Goal: Contribute content: Contribute content

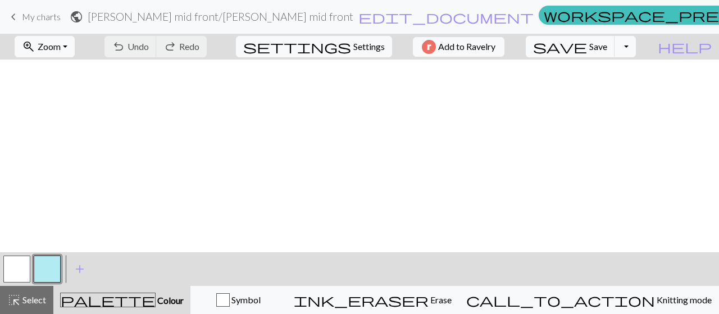
scroll to position [281, 0]
click at [83, 272] on span "add" at bounding box center [79, 269] width 13 height 16
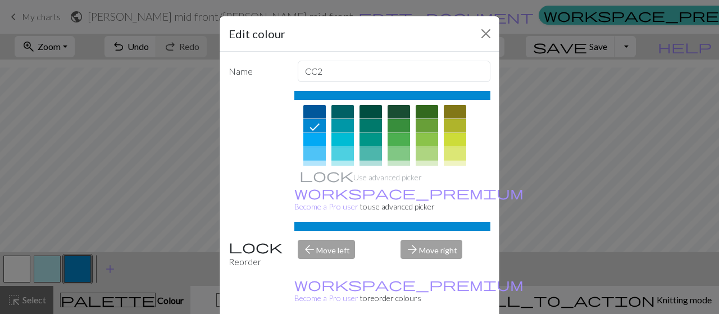
scroll to position [90, 0]
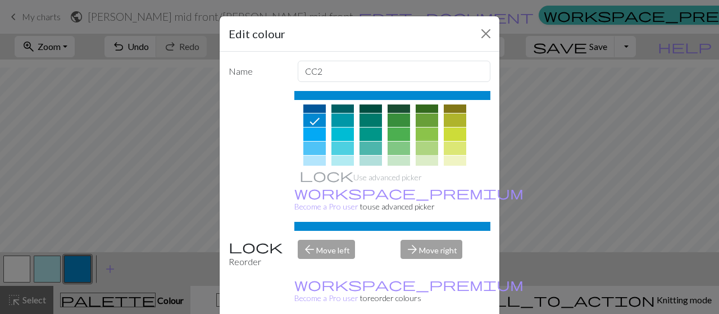
click at [426, 147] on div at bounding box center [427, 148] width 22 height 13
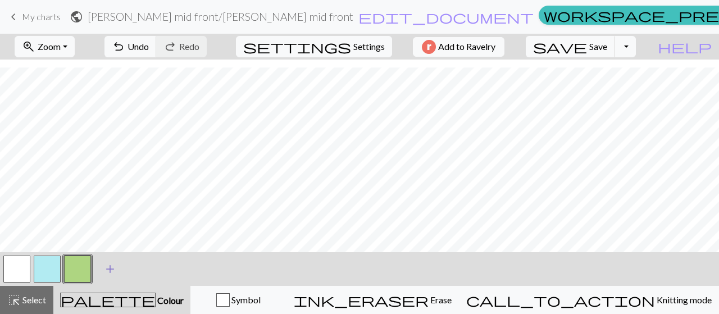
click at [107, 269] on span "add" at bounding box center [109, 269] width 13 height 16
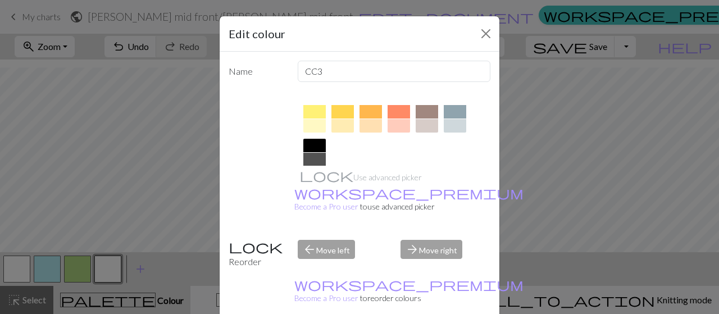
scroll to position [180, 0]
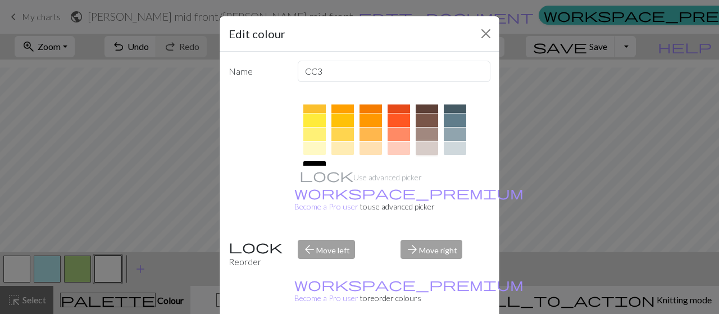
click at [427, 145] on div at bounding box center [427, 148] width 22 height 13
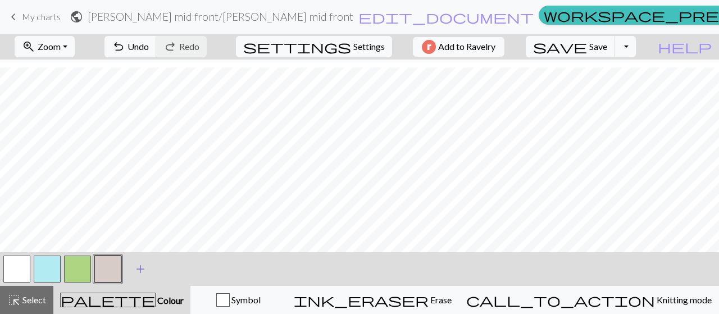
click at [143, 272] on span "add" at bounding box center [140, 269] width 13 height 16
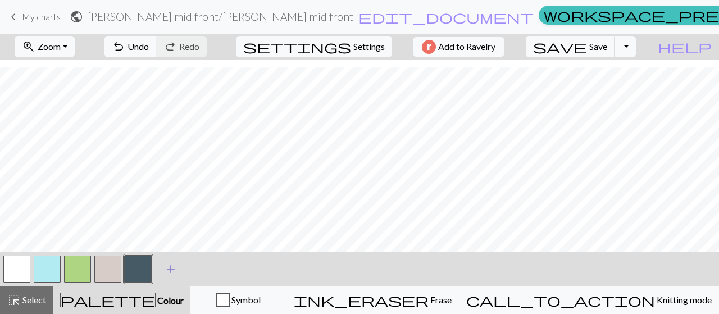
click at [167, 267] on span "add" at bounding box center [170, 269] width 13 height 16
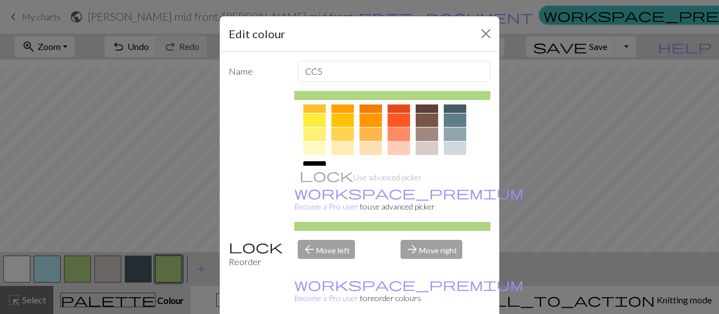
click at [397, 133] on div at bounding box center [399, 134] width 22 height 13
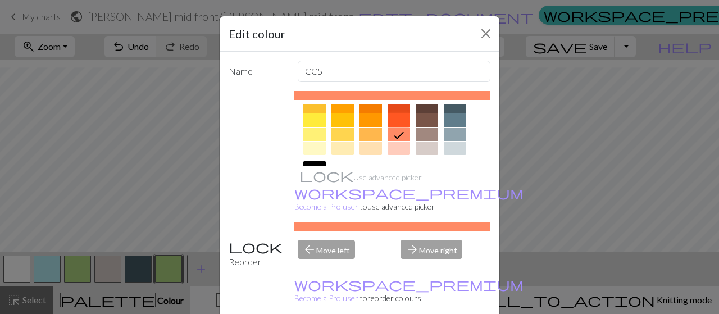
click at [394, 115] on div at bounding box center [399, 119] width 22 height 13
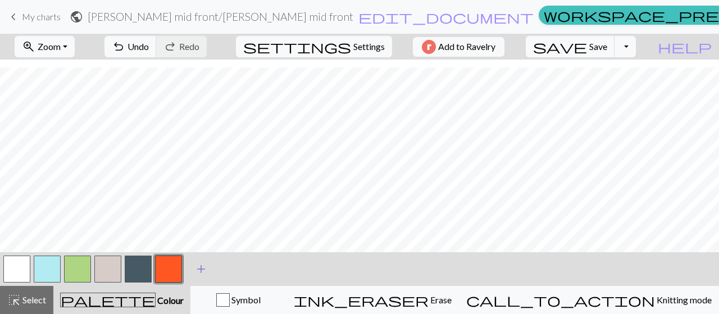
click at [203, 267] on span "add" at bounding box center [200, 269] width 13 height 16
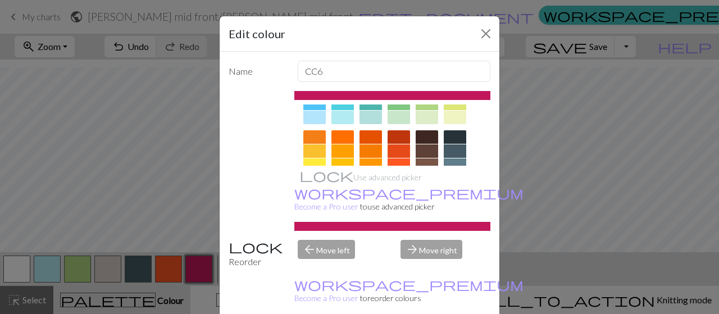
scroll to position [157, 0]
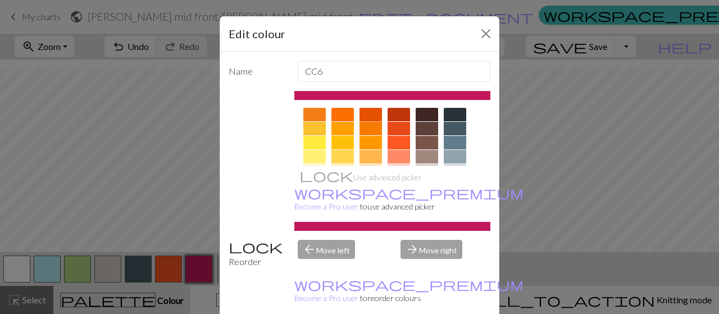
click at [362, 115] on div at bounding box center [371, 114] width 22 height 13
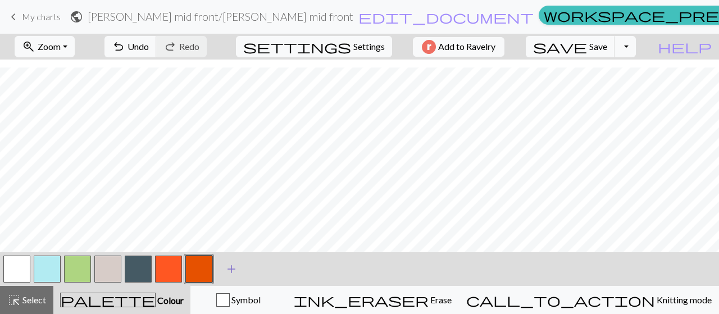
click at [232, 267] on span "add" at bounding box center [231, 269] width 13 height 16
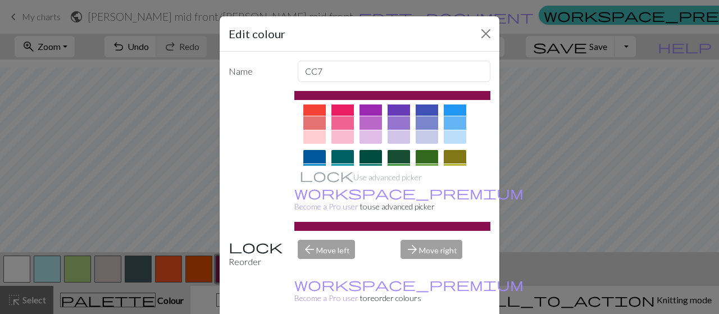
scroll to position [45, 0]
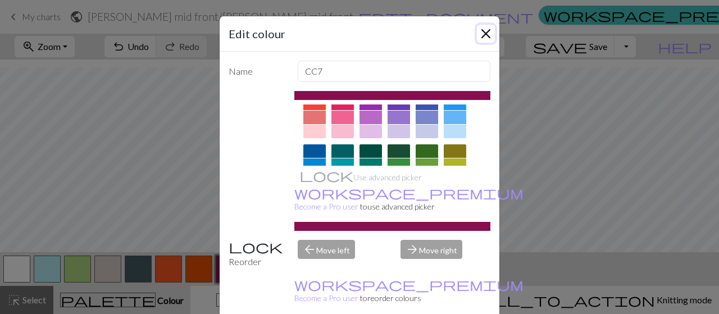
click at [479, 34] on button "Close" at bounding box center [486, 34] width 18 height 18
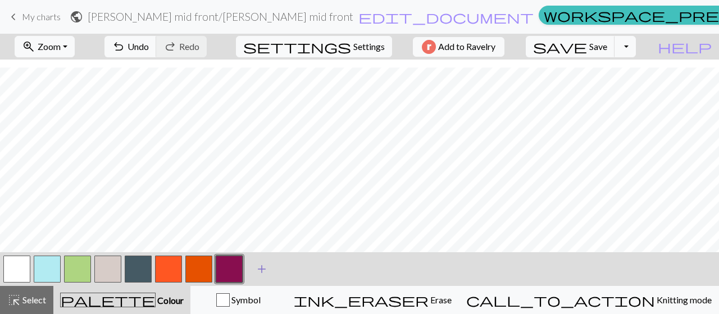
click at [260, 270] on span "add" at bounding box center [261, 269] width 13 height 16
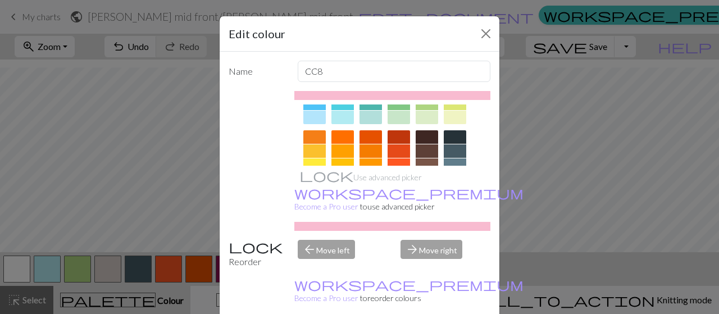
scroll to position [157, 0]
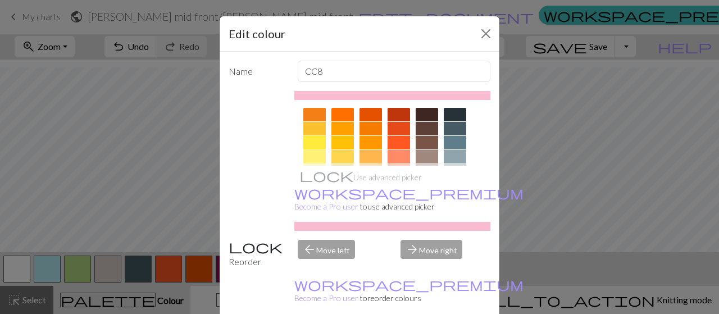
click at [308, 140] on div at bounding box center [314, 142] width 22 height 13
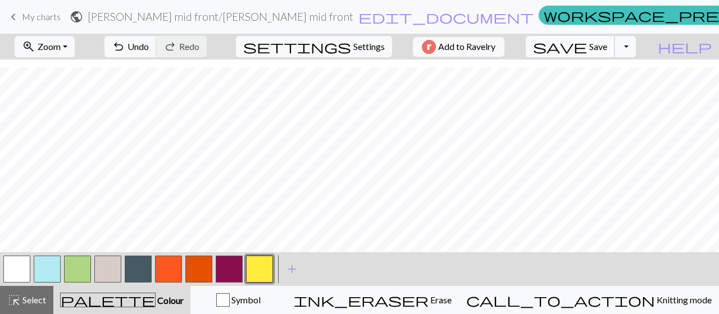
click at [607, 44] on span "Save" at bounding box center [598, 46] width 18 height 11
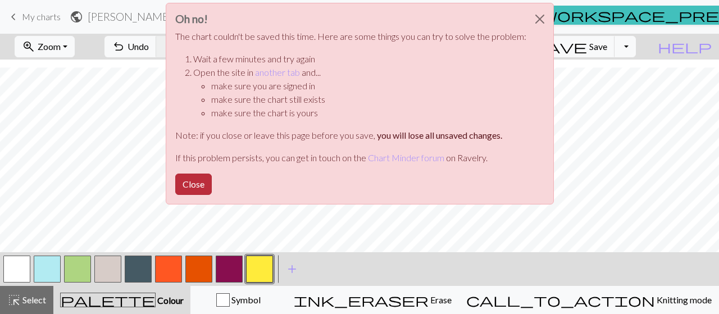
click at [199, 180] on button "Close" at bounding box center [193, 184] width 37 height 21
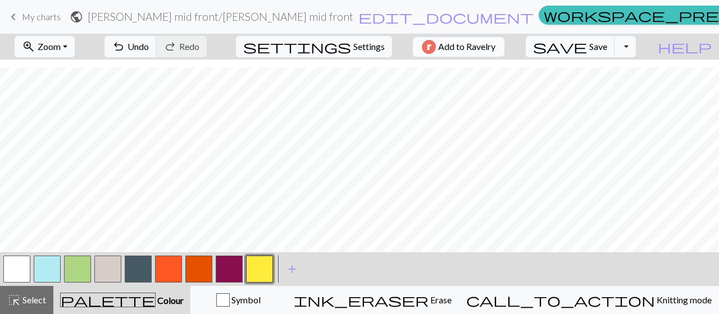
click at [488, 46] on span "Add to Ravelry" at bounding box center [466, 47] width 57 height 14
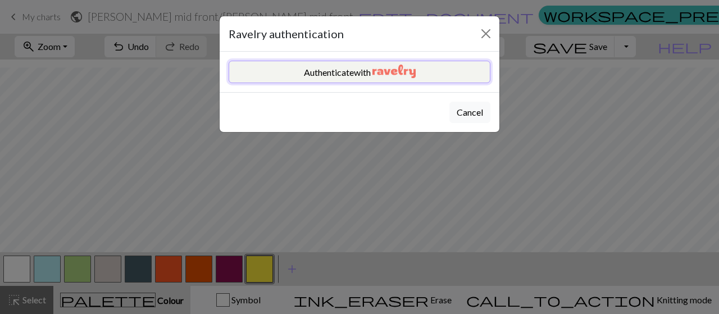
click at [451, 72] on button "Authenticate with" at bounding box center [360, 72] width 262 height 22
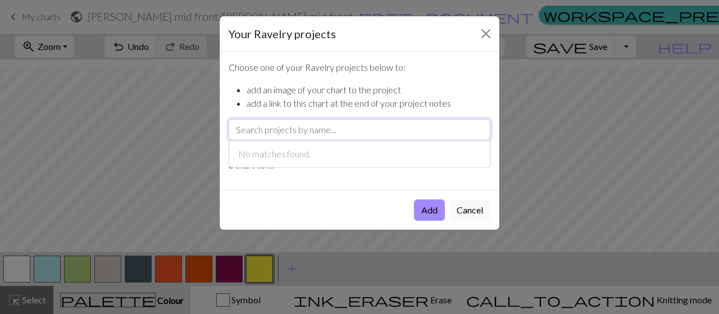
click at [325, 130] on input "text" at bounding box center [360, 129] width 262 height 21
type input "[PERSON_NAME] mind front of"
click at [425, 215] on button "Add" at bounding box center [429, 209] width 31 height 21
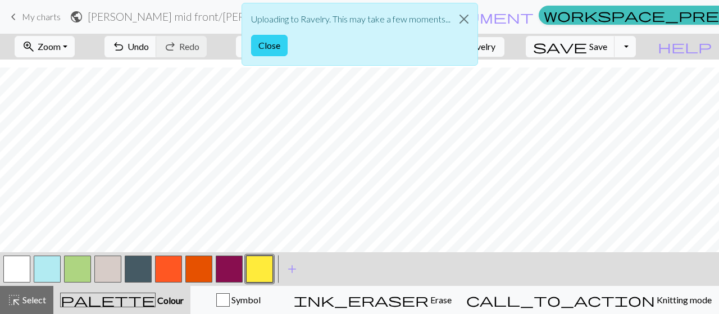
click at [272, 44] on button "Close" at bounding box center [269, 45] width 37 height 21
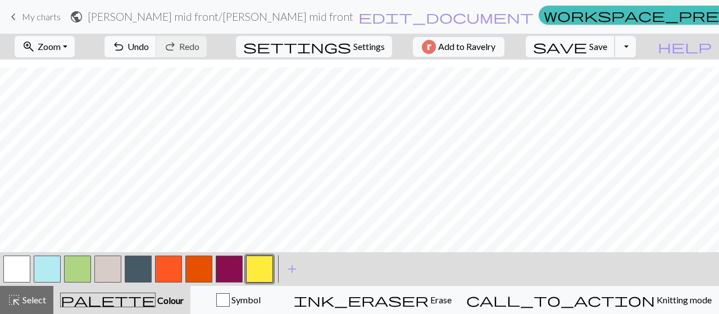
click at [607, 42] on span "Save" at bounding box center [598, 46] width 18 height 11
click at [607, 43] on span "Save" at bounding box center [598, 46] width 18 height 11
click at [32, 16] on span "My charts" at bounding box center [41, 16] width 39 height 11
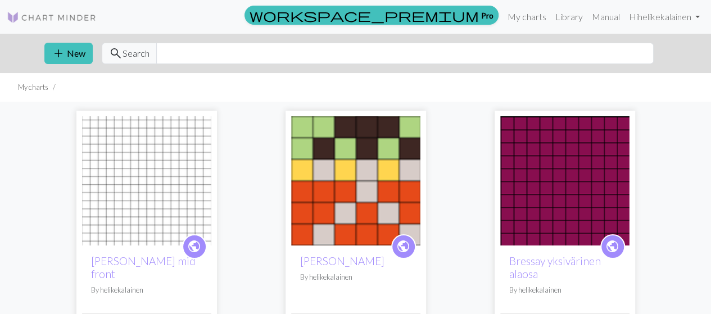
click at [353, 175] on img at bounding box center [355, 180] width 129 height 129
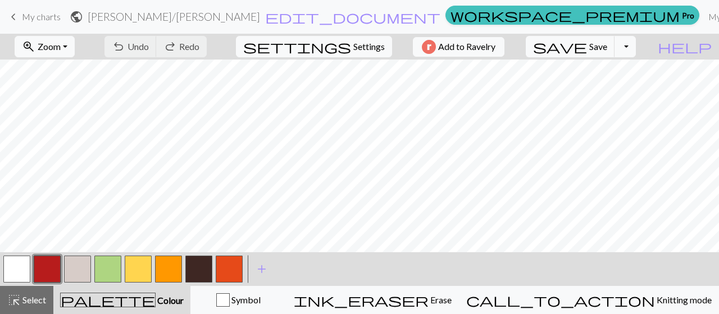
click at [48, 20] on span "My charts" at bounding box center [41, 16] width 39 height 11
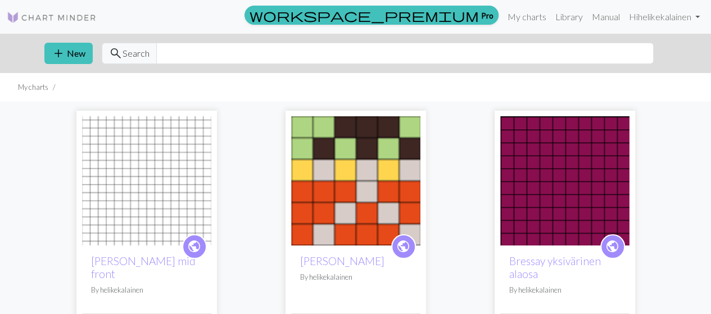
click at [150, 169] on img at bounding box center [146, 180] width 129 height 129
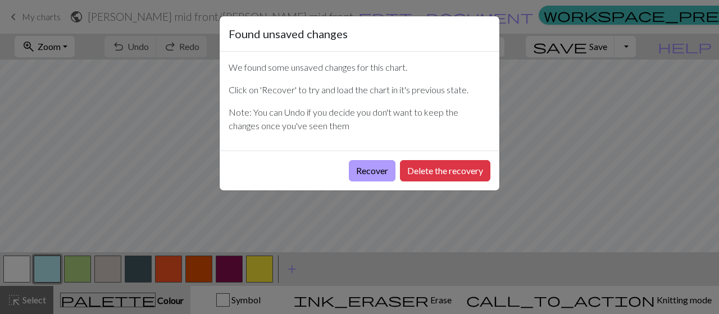
click at [366, 172] on button "Recover" at bounding box center [372, 170] width 47 height 21
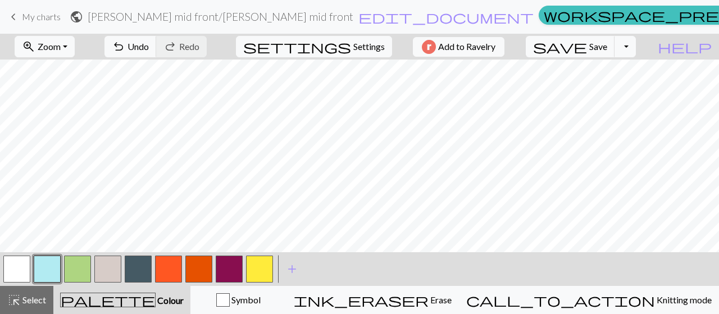
click at [106, 269] on button "button" at bounding box center [107, 269] width 27 height 27
click at [294, 266] on span "add" at bounding box center [291, 269] width 13 height 16
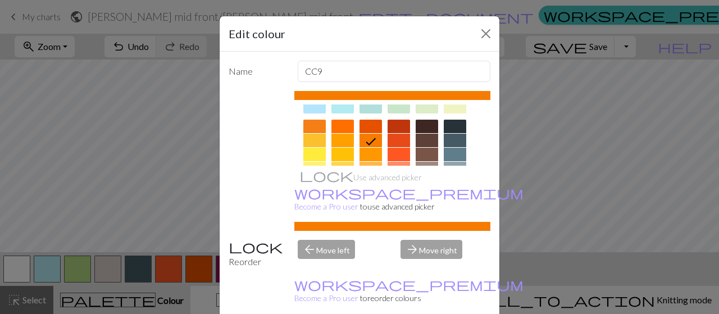
scroll to position [135, 0]
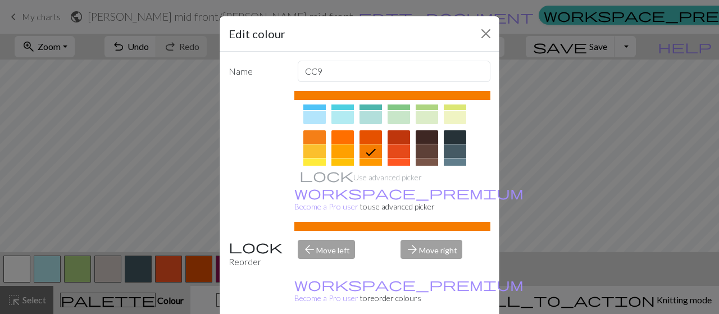
click at [422, 147] on div at bounding box center [427, 150] width 22 height 13
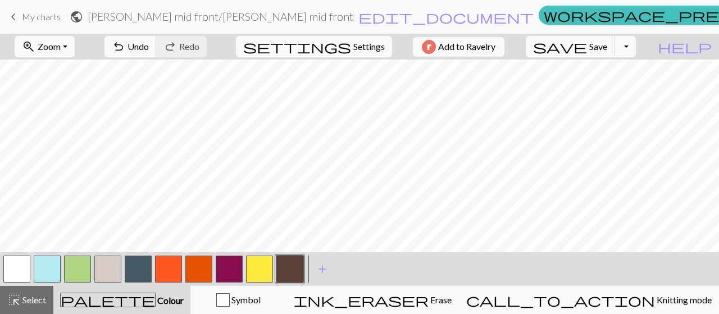
click at [198, 266] on button "button" at bounding box center [198, 269] width 27 height 27
click at [207, 269] on button "button" at bounding box center [198, 269] width 27 height 27
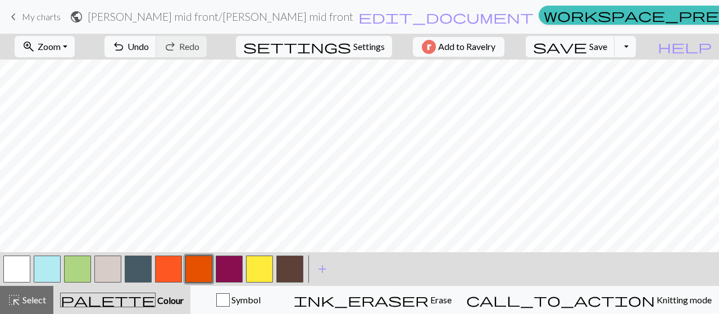
click at [297, 267] on button "button" at bounding box center [289, 269] width 27 height 27
click at [297, 269] on button "button" at bounding box center [289, 269] width 27 height 27
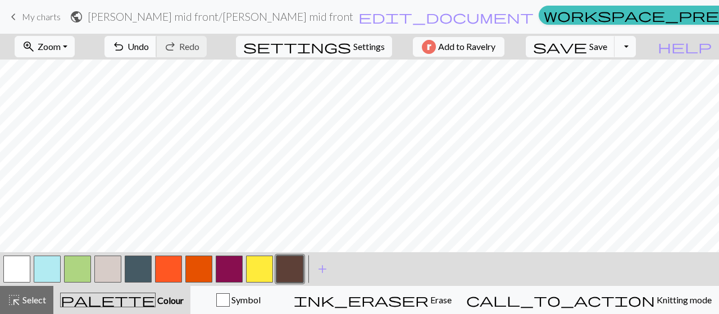
click at [149, 47] on span "Undo" at bounding box center [138, 46] width 21 height 11
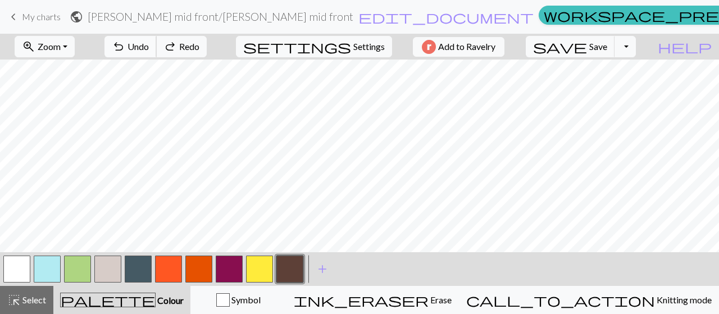
click at [149, 47] on span "Undo" at bounding box center [138, 46] width 21 height 11
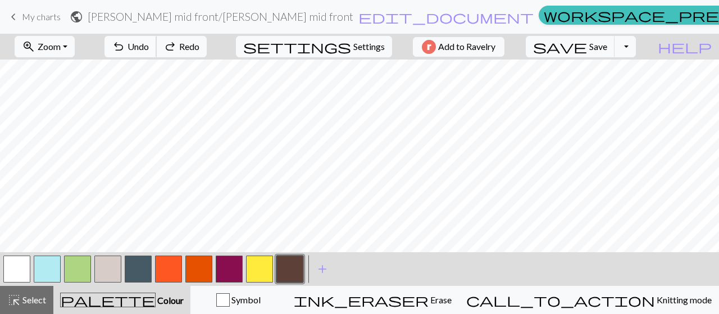
click at [149, 47] on span "Undo" at bounding box center [138, 46] width 21 height 11
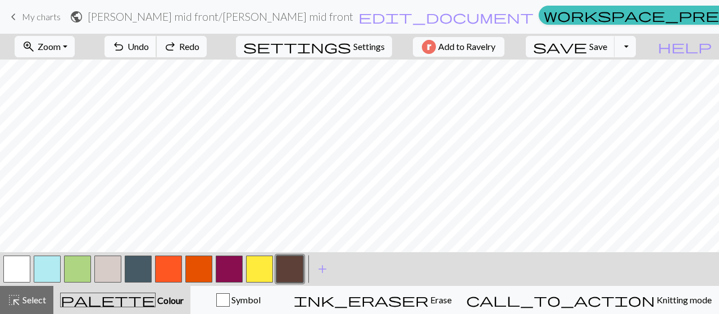
click at [149, 47] on span "Undo" at bounding box center [138, 46] width 21 height 11
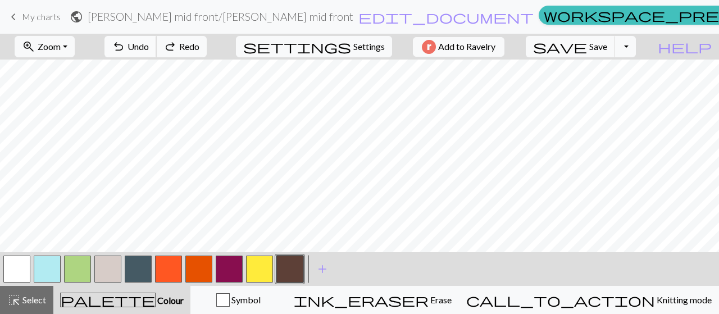
click at [149, 47] on span "Undo" at bounding box center [138, 46] width 21 height 11
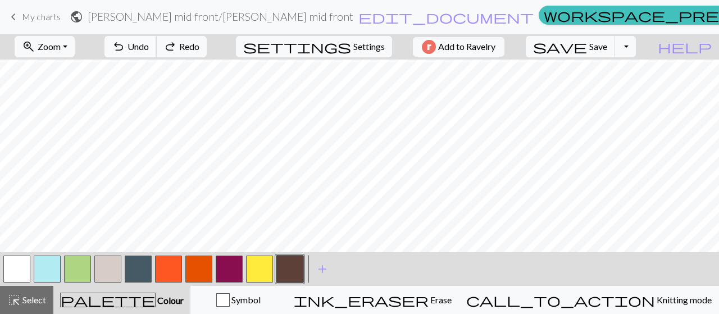
click at [149, 47] on span "Undo" at bounding box center [138, 46] width 21 height 11
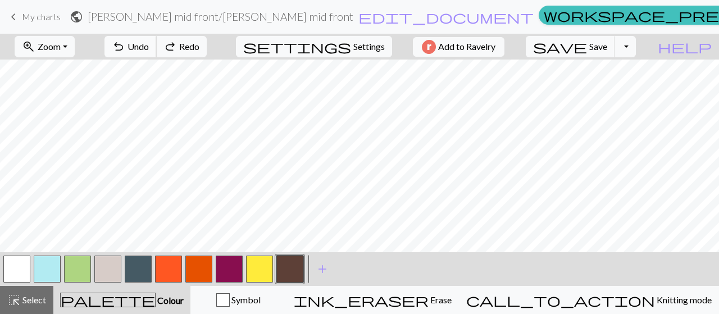
click at [149, 47] on span "Undo" at bounding box center [138, 46] width 21 height 11
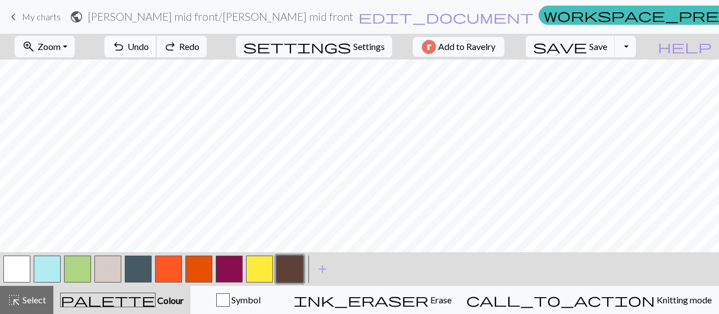
click at [149, 47] on span "Undo" at bounding box center [138, 46] width 21 height 11
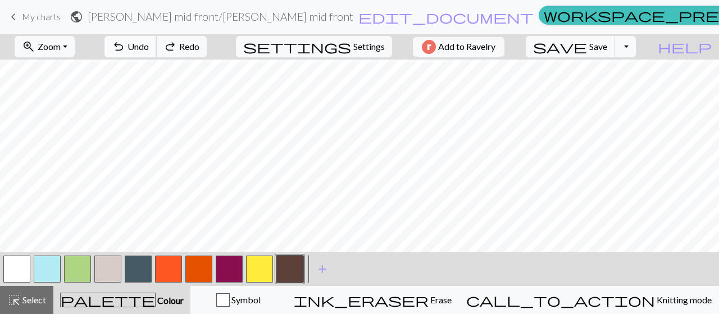
click at [149, 47] on span "Undo" at bounding box center [138, 46] width 21 height 11
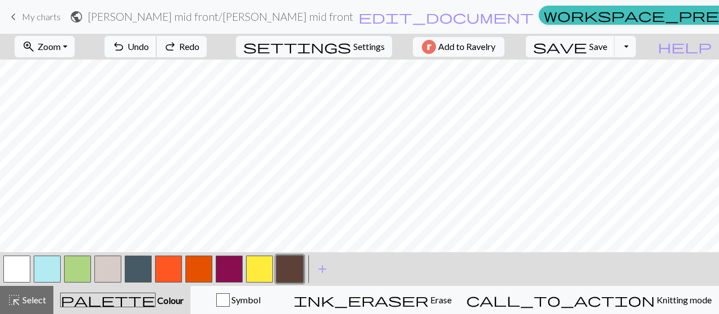
click at [149, 47] on span "Undo" at bounding box center [138, 46] width 21 height 11
click at [184, 47] on div "undo Undo Undo redo Redo Redo" at bounding box center [155, 47] width 119 height 26
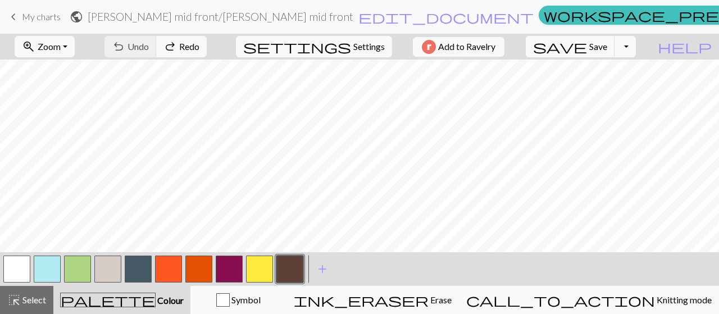
click at [184, 47] on div "undo Undo Undo redo Redo Redo" at bounding box center [155, 47] width 119 height 26
click at [251, 71] on div "zoom_in Zoom Zoom Fit all Fit width Fit height 50% 100% 150% 200% undo Undo Und…" at bounding box center [359, 174] width 719 height 280
click at [188, 45] on div "undo Undo Undo redo Redo Redo" at bounding box center [155, 47] width 119 height 26
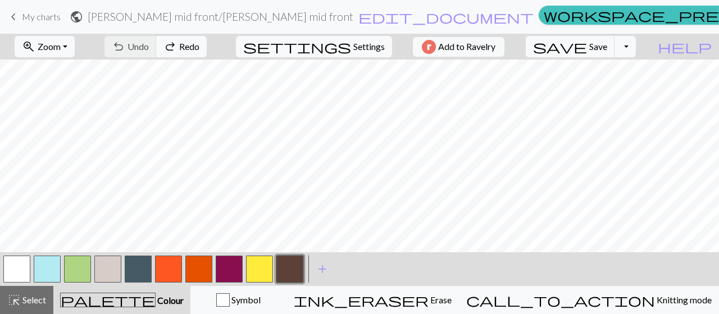
click at [188, 45] on div "undo Undo Undo redo Redo Redo" at bounding box center [155, 47] width 119 height 26
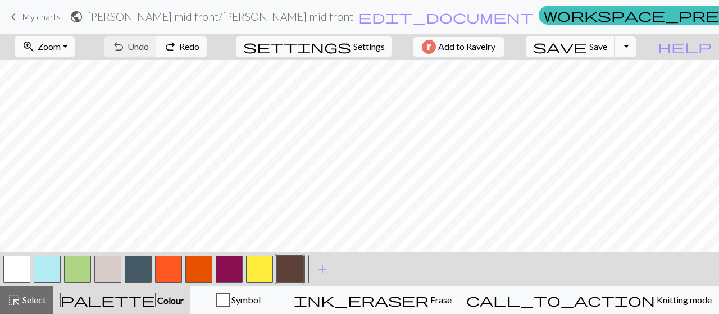
click at [260, 189] on div "zoom_in Zoom Zoom Fit all Fit width Fit height 50% 100% 150% 200% undo Undo Und…" at bounding box center [359, 174] width 719 height 280
click at [185, 48] on div "undo Undo Undo redo Redo Redo" at bounding box center [155, 47] width 119 height 26
click at [363, 156] on div "zoom_in Zoom Zoom Fit all Fit width Fit height 50% 100% 150% 200% undo Undo Und…" at bounding box center [359, 174] width 719 height 280
click at [22, 269] on button "button" at bounding box center [16, 269] width 27 height 27
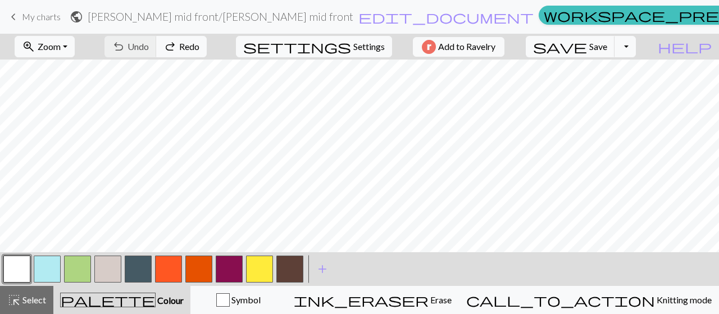
click at [11, 275] on button "button" at bounding box center [16, 269] width 27 height 27
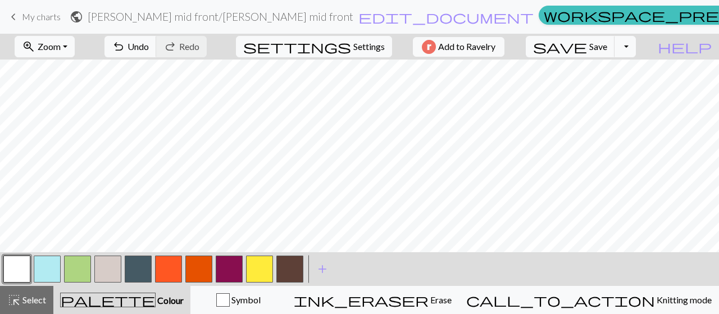
click at [288, 272] on button "button" at bounding box center [289, 269] width 27 height 27
click at [16, 270] on button "button" at bounding box center [16, 269] width 27 height 27
click at [12, 274] on button "button" at bounding box center [16, 269] width 27 height 27
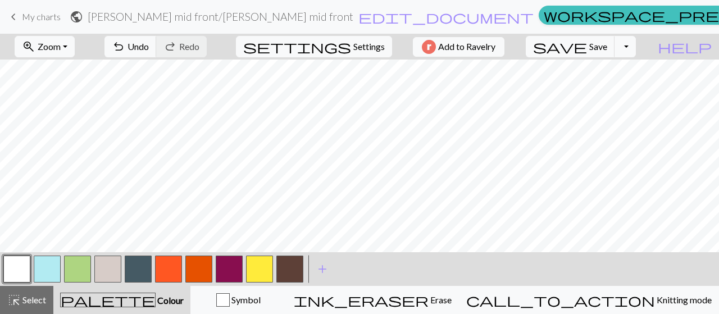
click at [292, 263] on button "button" at bounding box center [289, 269] width 27 height 27
click at [20, 267] on button "button" at bounding box center [16, 269] width 27 height 27
click at [104, 269] on button "button" at bounding box center [107, 269] width 27 height 27
click at [70, 270] on button "button" at bounding box center [77, 269] width 27 height 27
click at [83, 265] on button "button" at bounding box center [77, 269] width 27 height 27
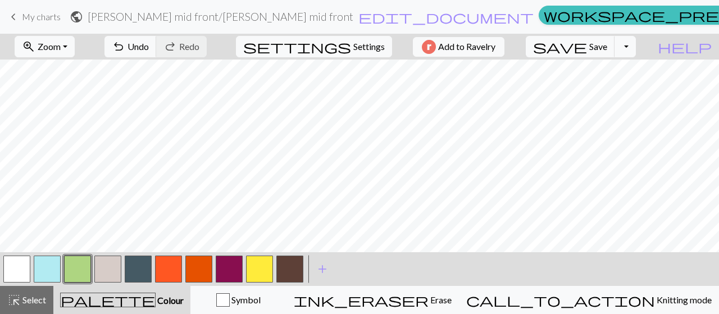
click at [261, 267] on button "button" at bounding box center [259, 269] width 27 height 27
click at [259, 266] on button "button" at bounding box center [259, 269] width 27 height 27
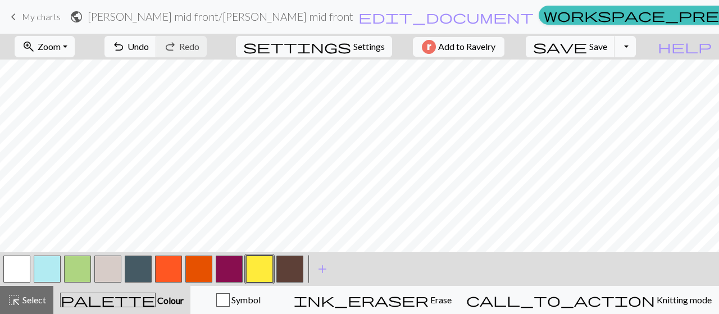
click at [196, 262] on button "button" at bounding box center [198, 269] width 27 height 27
click at [199, 267] on button "button" at bounding box center [198, 269] width 27 height 27
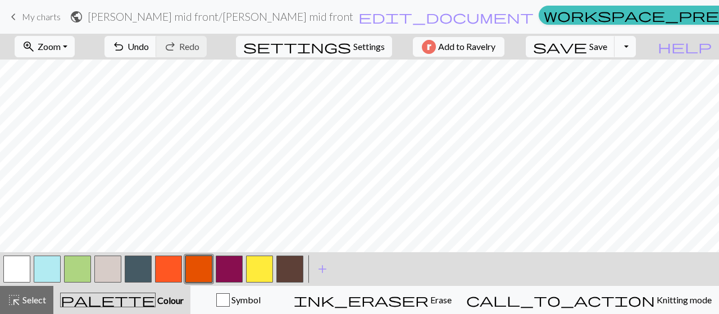
click at [288, 270] on button "button" at bounding box center [289, 269] width 27 height 27
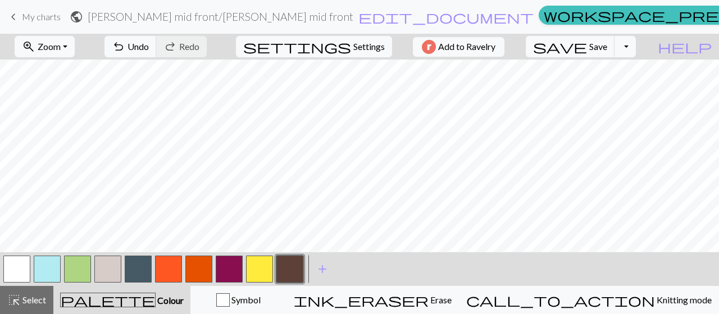
click at [74, 269] on button "button" at bounding box center [77, 269] width 27 height 27
click at [83, 268] on button "button" at bounding box center [77, 269] width 27 height 27
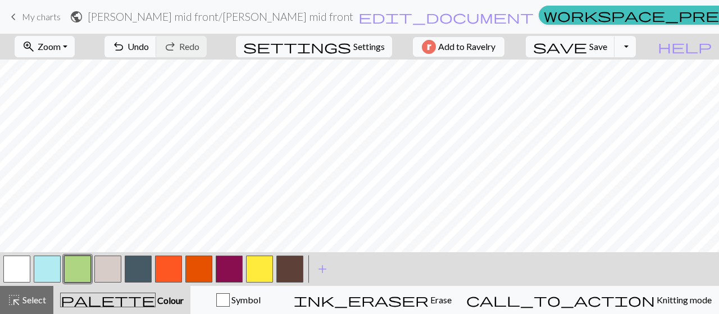
click at [285, 271] on button "button" at bounding box center [289, 269] width 27 height 27
click at [289, 276] on button "button" at bounding box center [289, 269] width 27 height 27
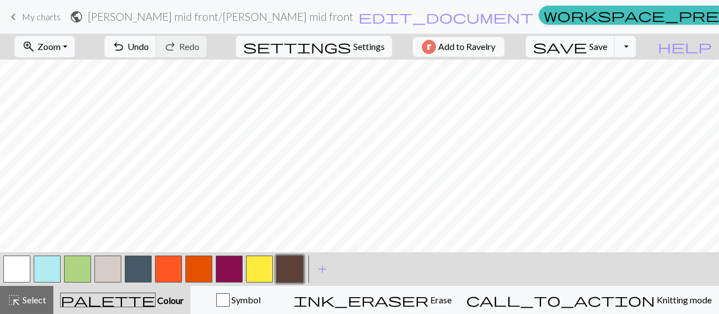
click at [201, 262] on button "button" at bounding box center [198, 269] width 27 height 27
click at [203, 271] on button "button" at bounding box center [198, 269] width 27 height 27
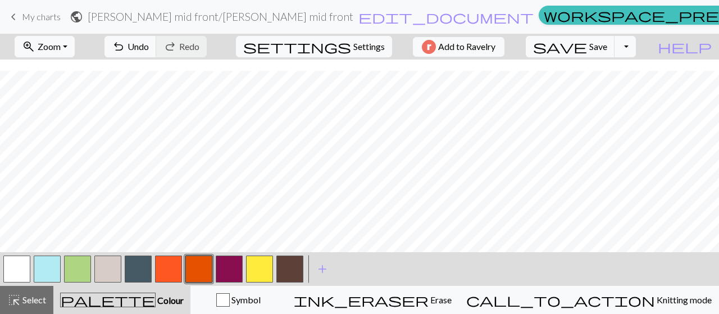
scroll to position [90, 0]
click at [290, 277] on button "button" at bounding box center [289, 269] width 27 height 27
click at [107, 266] on button "button" at bounding box center [107, 269] width 27 height 27
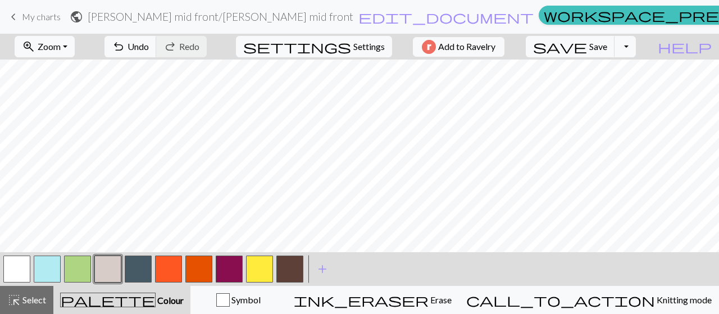
click at [296, 274] on button "button" at bounding box center [289, 269] width 27 height 27
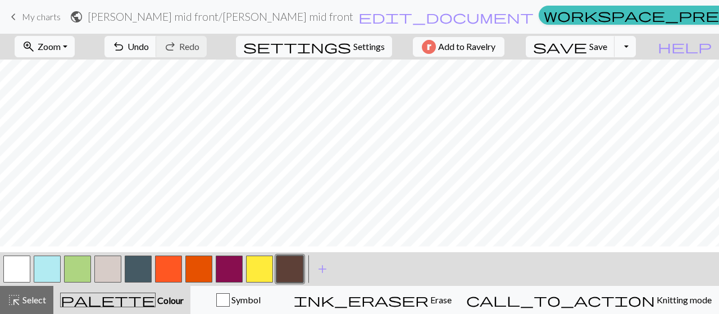
scroll to position [157, 0]
click at [205, 270] on button "button" at bounding box center [198, 269] width 27 height 27
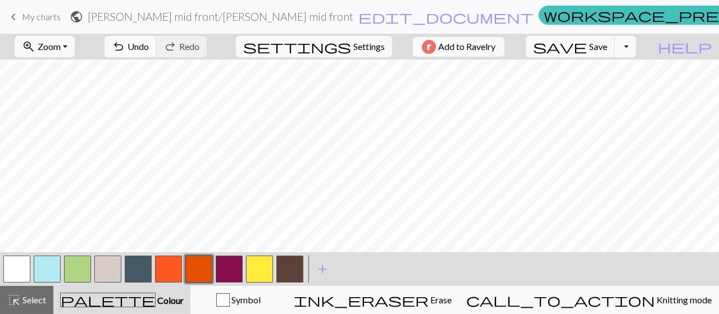
click at [293, 272] on button "button" at bounding box center [289, 269] width 27 height 27
click at [296, 201] on div "zoom_in Zoom Zoom Fit all Fit width Fit height 50% 100% 150% 200% undo Undo Und…" at bounding box center [359, 174] width 719 height 280
click at [285, 267] on button "button" at bounding box center [289, 269] width 27 height 27
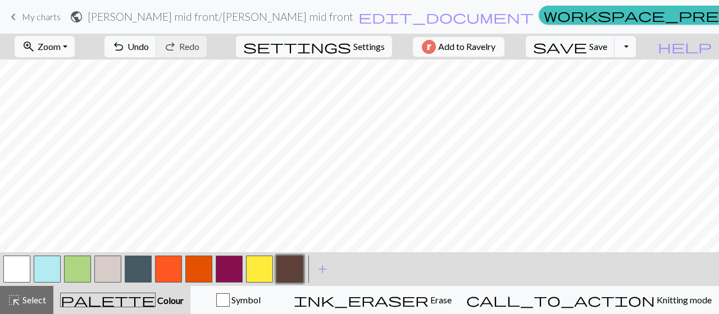
click at [15, 273] on button "button" at bounding box center [16, 269] width 27 height 27
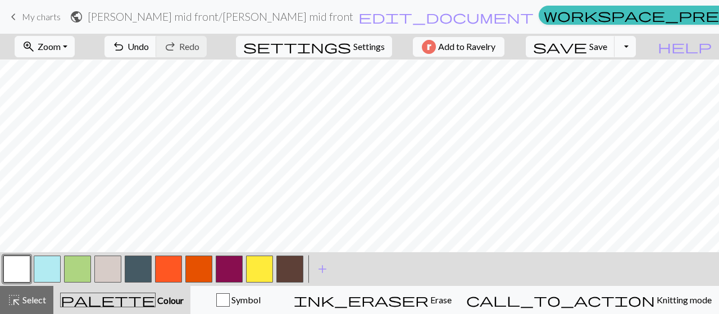
click at [294, 271] on button "button" at bounding box center [289, 269] width 27 height 27
click at [607, 47] on span "Save" at bounding box center [598, 46] width 18 height 11
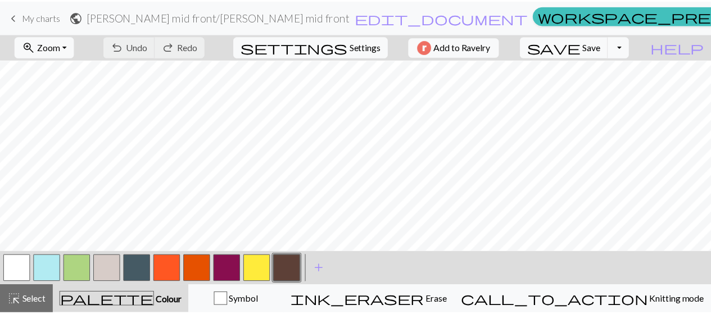
scroll to position [0, 0]
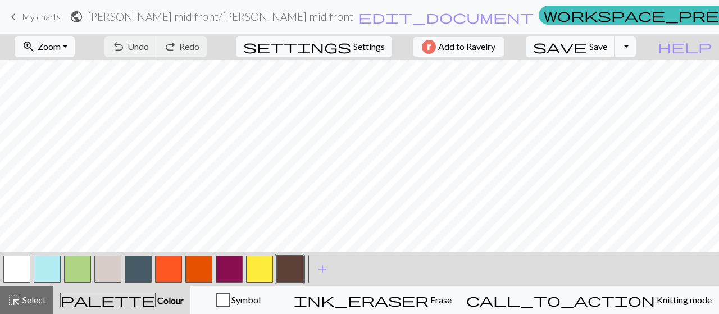
click at [34, 15] on span "My charts" at bounding box center [41, 16] width 39 height 11
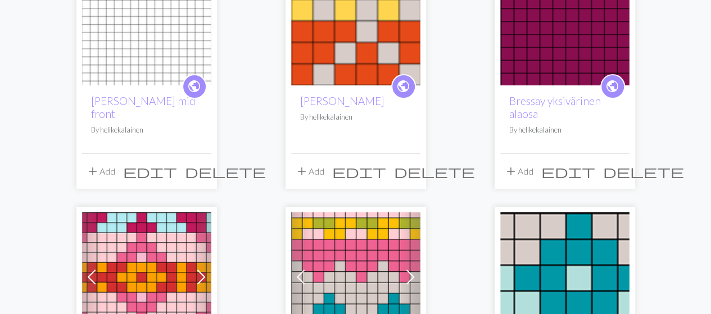
scroll to position [90, 0]
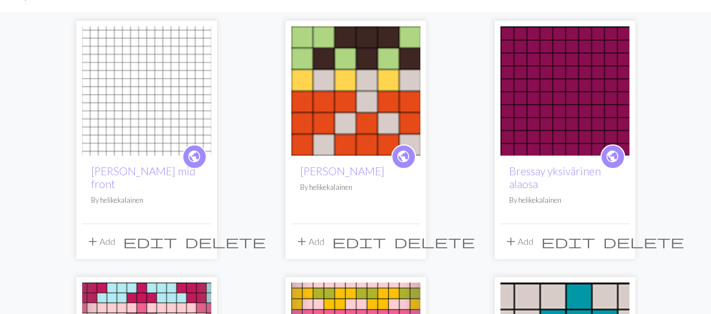
click at [174, 129] on img at bounding box center [146, 90] width 129 height 129
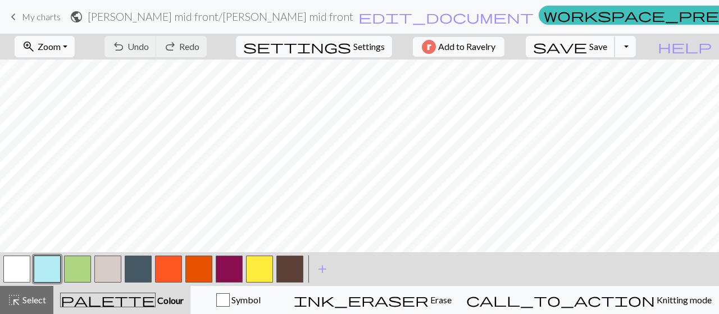
click at [607, 47] on span "Save" at bounding box center [598, 46] width 18 height 11
click at [39, 15] on span "My charts" at bounding box center [41, 16] width 39 height 11
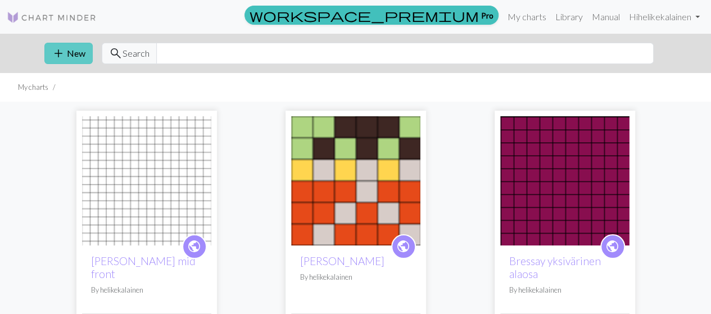
click at [65, 52] on button "add New" at bounding box center [68, 53] width 48 height 21
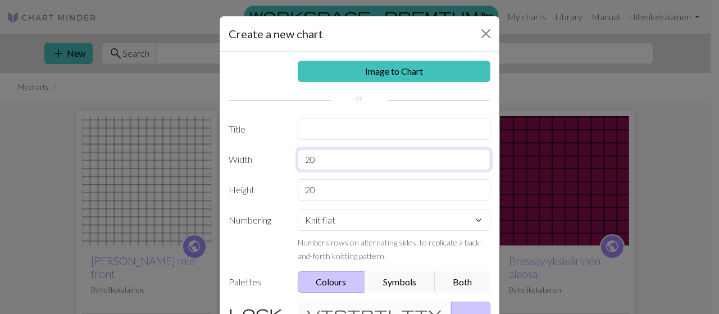
click at [320, 156] on input "20" at bounding box center [394, 159] width 193 height 21
type input "2"
type input "6"
click at [323, 188] on input "20" at bounding box center [394, 189] width 193 height 21
type input "2"
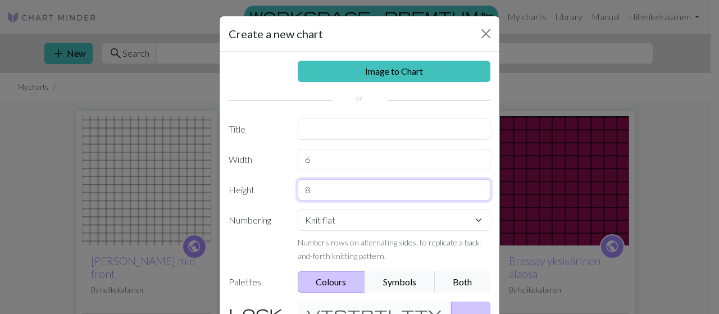
type input "8"
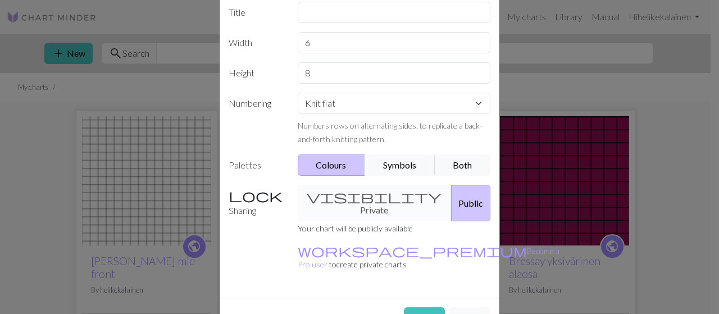
scroll to position [127, 0]
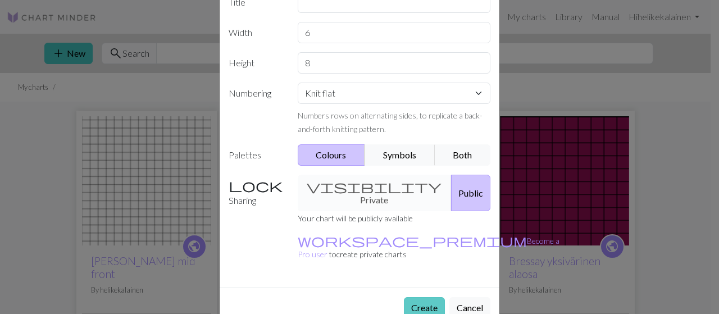
click at [424, 297] on button "Create" at bounding box center [424, 307] width 41 height 21
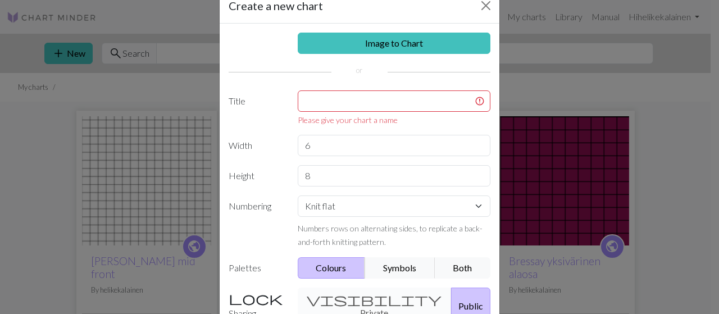
scroll to position [28, 0]
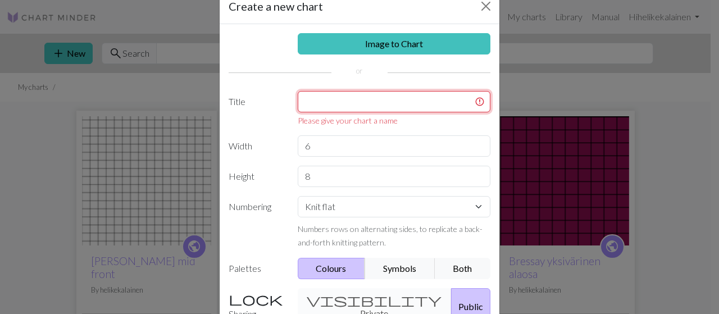
click at [444, 101] on input "text" at bounding box center [394, 101] width 193 height 21
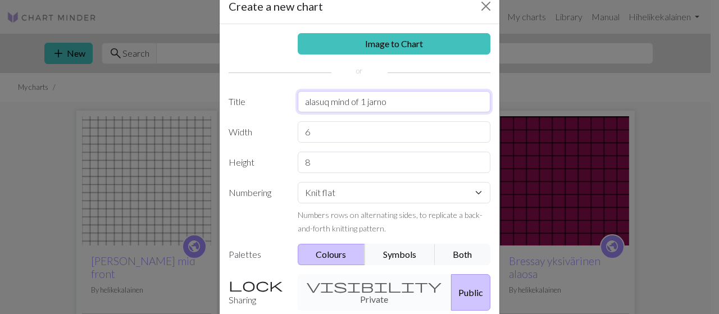
type input "alasuq mind of 1 jarno"
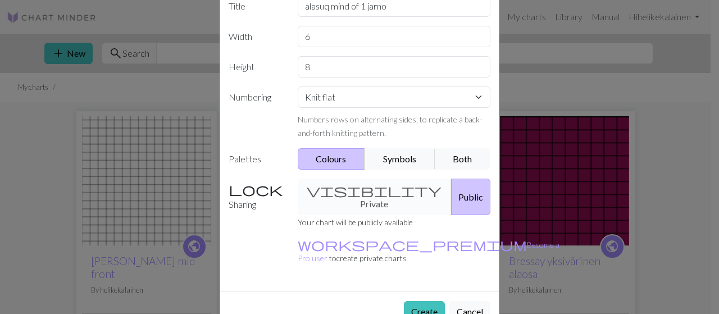
scroll to position [127, 0]
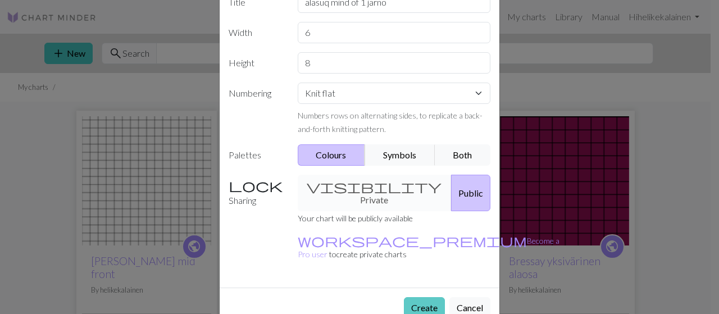
click at [413, 297] on button "Create" at bounding box center [424, 307] width 41 height 21
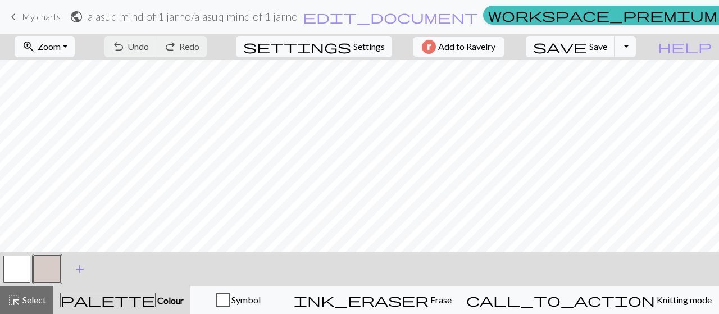
click at [75, 265] on span "add" at bounding box center [79, 269] width 13 height 16
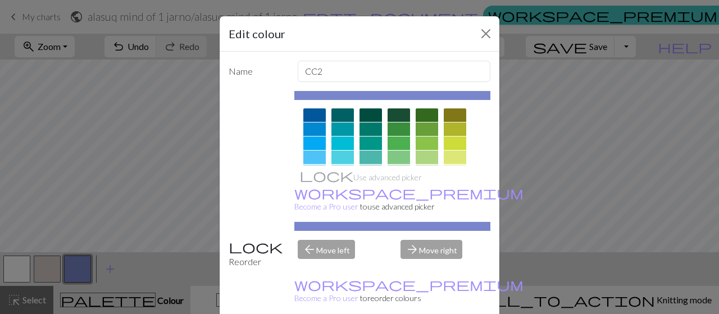
scroll to position [90, 0]
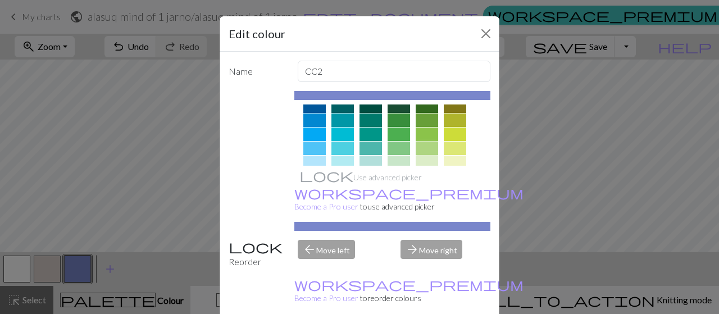
click at [425, 143] on div at bounding box center [427, 148] width 22 height 13
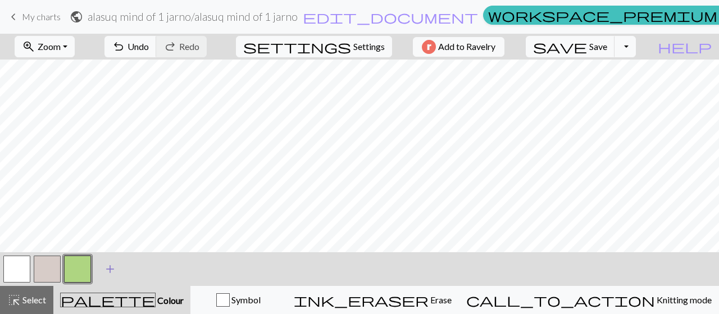
click at [108, 265] on span "add" at bounding box center [109, 269] width 13 height 16
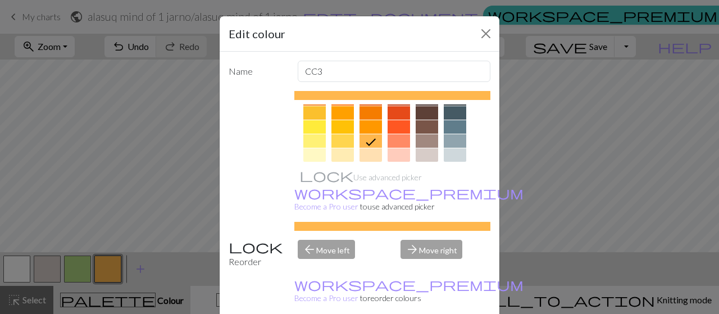
scroll to position [180, 0]
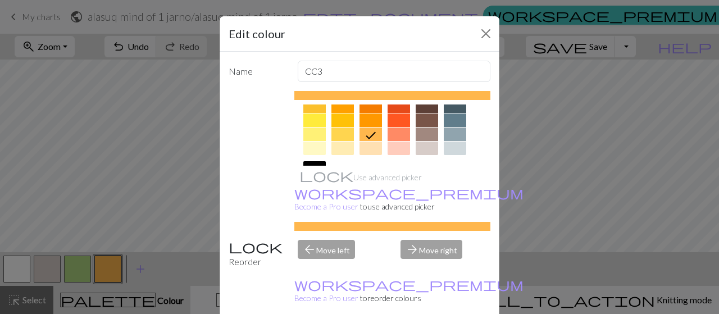
click at [312, 120] on div at bounding box center [314, 119] width 22 height 13
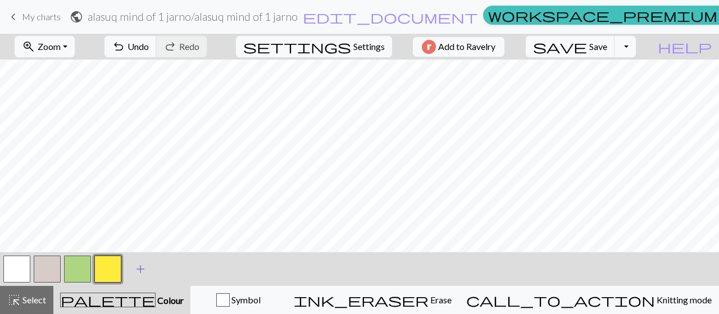
click at [144, 268] on span "add" at bounding box center [140, 269] width 13 height 16
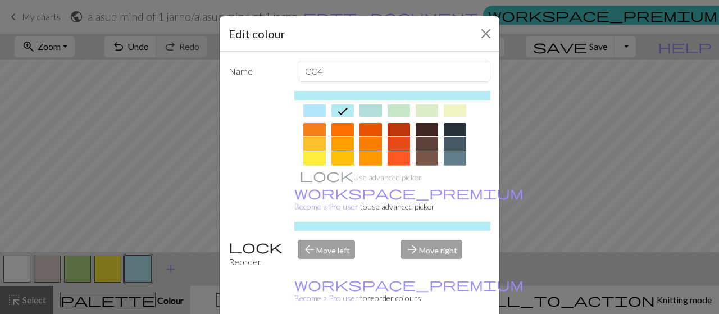
scroll to position [157, 0]
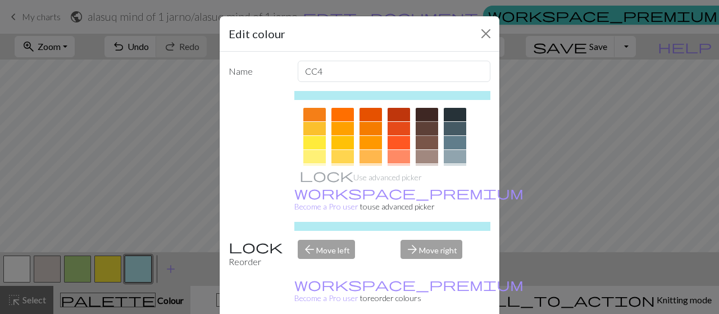
click at [424, 123] on div at bounding box center [427, 128] width 22 height 13
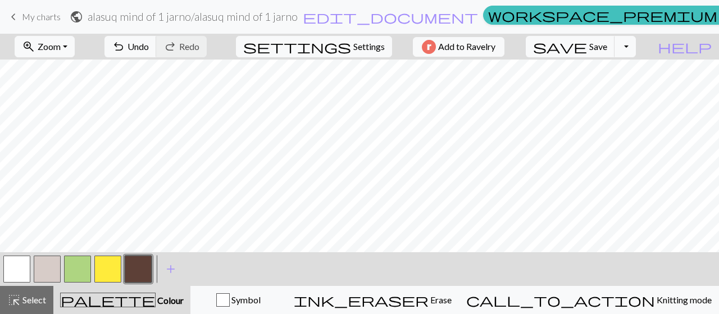
click at [75, 272] on button "button" at bounding box center [77, 269] width 27 height 27
click at [82, 276] on button "button" at bounding box center [77, 269] width 27 height 27
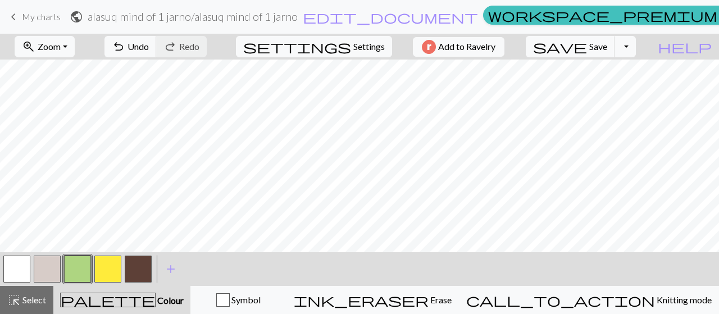
click at [43, 272] on button "button" at bounding box center [47, 269] width 27 height 27
click at [44, 281] on button "button" at bounding box center [47, 269] width 27 height 27
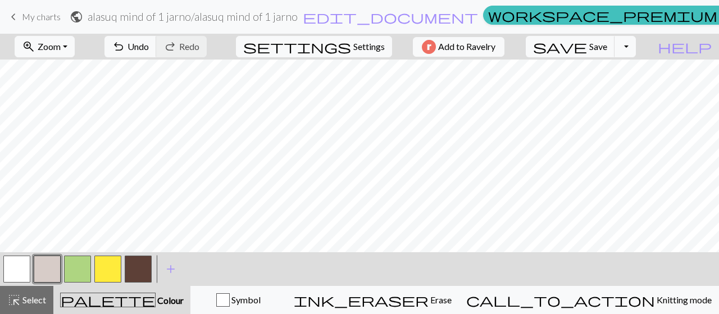
click at [107, 269] on button "button" at bounding box center [107, 269] width 27 height 27
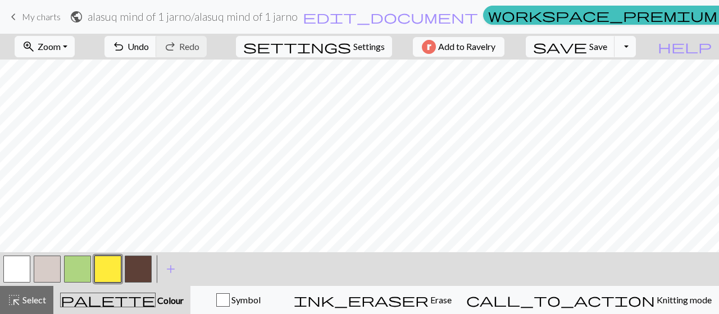
click at [129, 267] on button "button" at bounding box center [138, 269] width 27 height 27
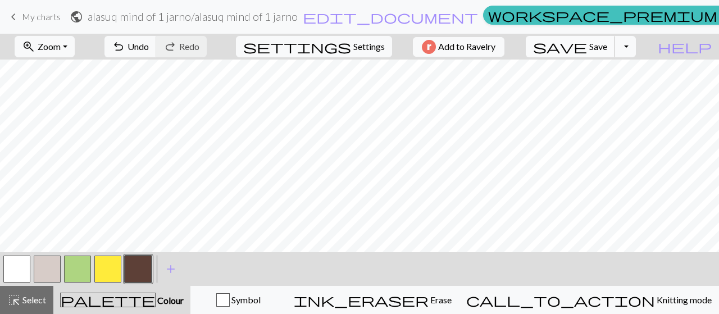
click at [607, 46] on span "Save" at bounding box center [598, 46] width 18 height 11
click at [51, 15] on span "My charts" at bounding box center [41, 16] width 39 height 11
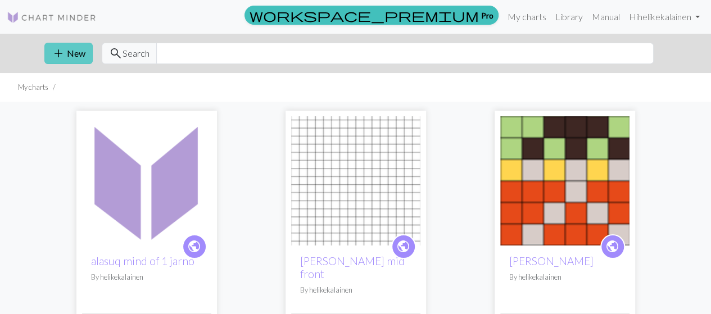
click at [78, 52] on button "add New" at bounding box center [68, 53] width 48 height 21
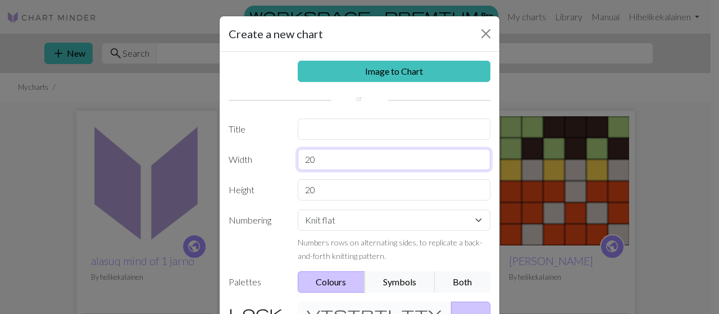
click at [320, 156] on input "20" at bounding box center [394, 159] width 193 height 21
type input "2"
type input "6"
click at [315, 188] on input "20" at bounding box center [394, 189] width 193 height 21
type input "2"
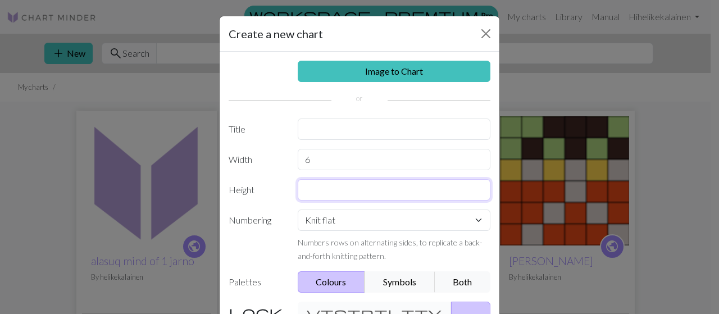
click at [315, 188] on input "text" at bounding box center [394, 189] width 193 height 21
type input "17"
click at [451, 302] on button "Public" at bounding box center [470, 320] width 39 height 37
click at [451, 304] on button "Public" at bounding box center [470, 320] width 39 height 37
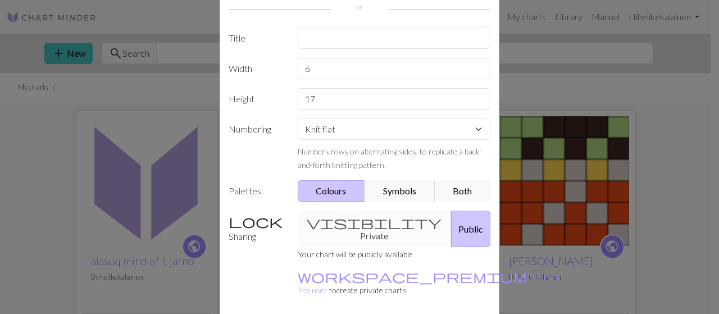
scroll to position [92, 0]
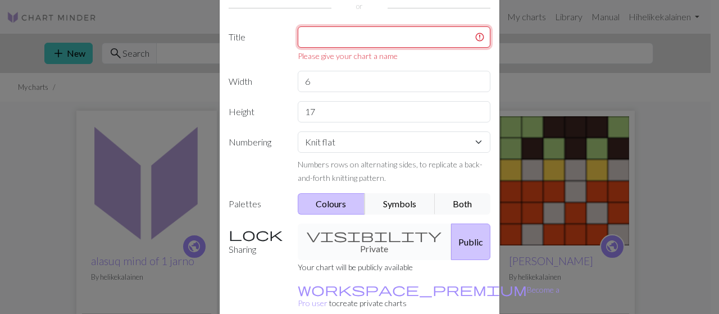
click at [328, 30] on input "text" at bounding box center [394, 36] width 193 height 21
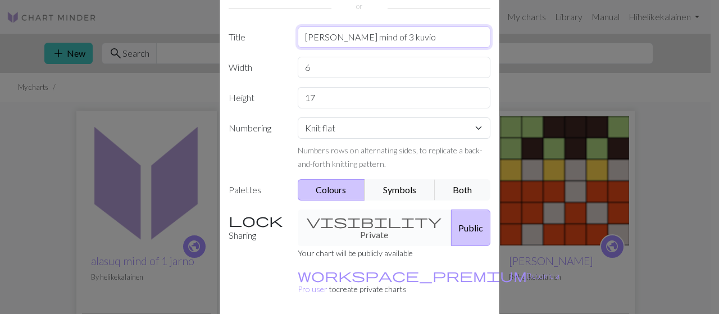
type input "[PERSON_NAME] mind of 3 kuvio"
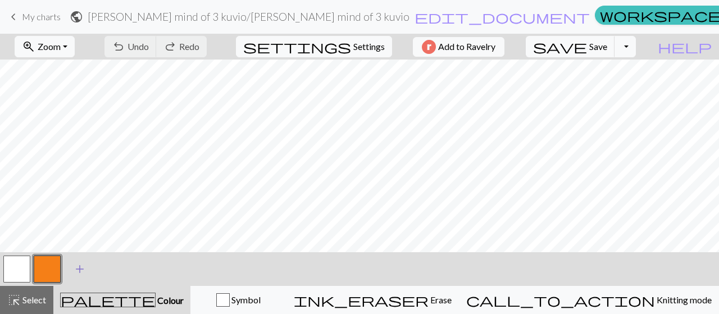
click at [76, 272] on span "add" at bounding box center [79, 269] width 13 height 16
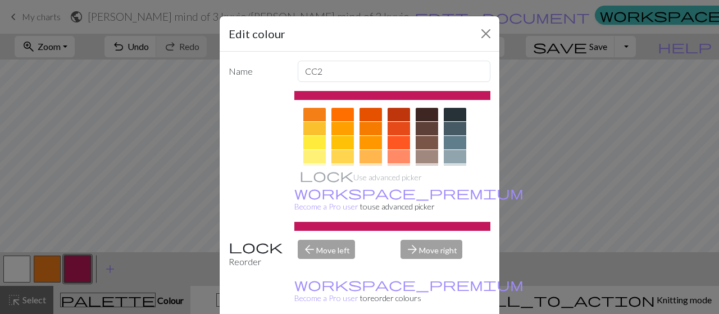
scroll to position [180, 0]
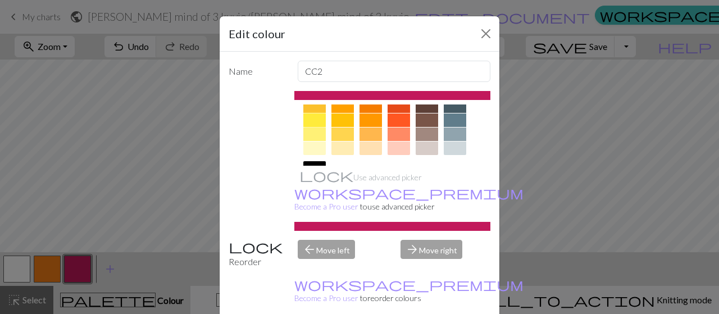
click at [308, 119] on div at bounding box center [314, 119] width 22 height 13
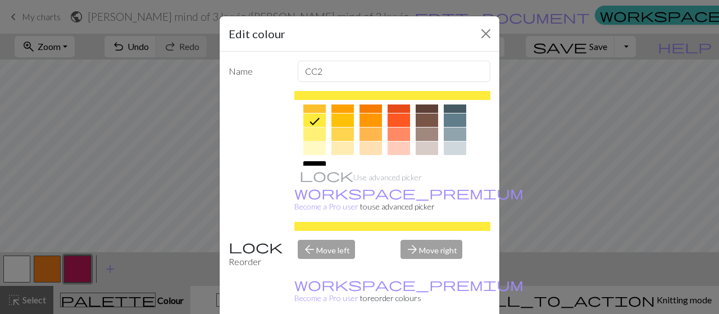
click at [311, 134] on div at bounding box center [314, 134] width 22 height 13
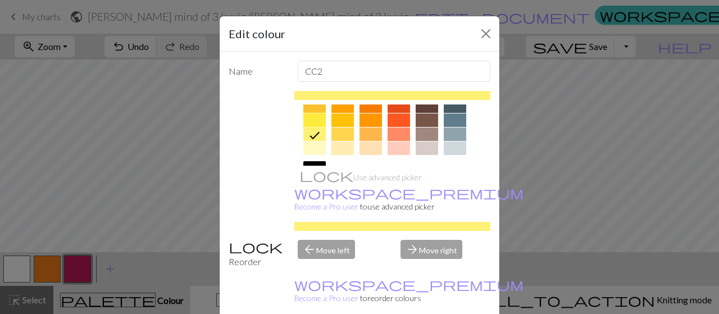
click at [309, 119] on div at bounding box center [314, 119] width 22 height 13
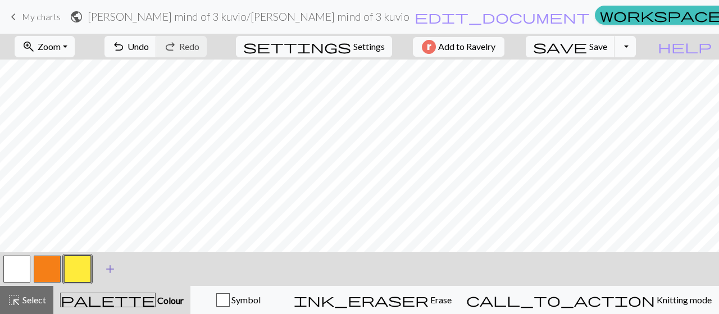
click at [104, 269] on span "add" at bounding box center [109, 269] width 13 height 16
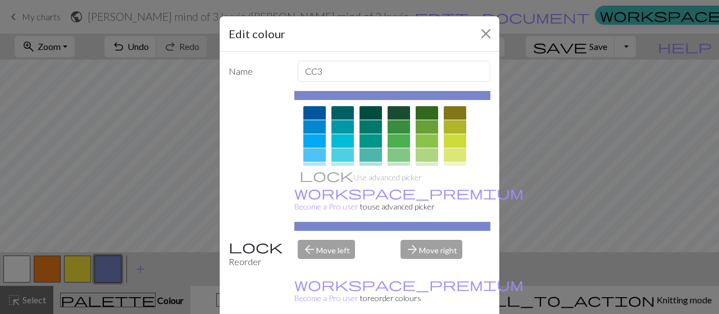
scroll to position [90, 0]
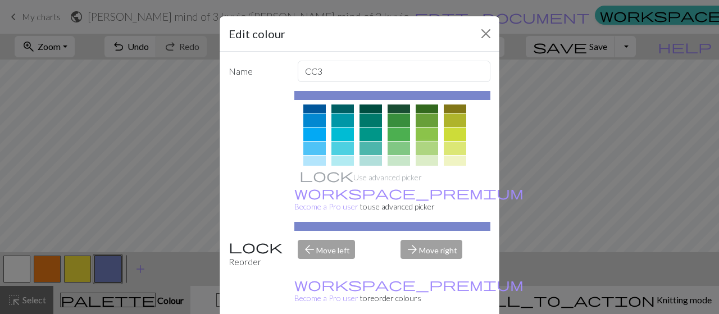
click at [423, 145] on div at bounding box center [427, 148] width 22 height 13
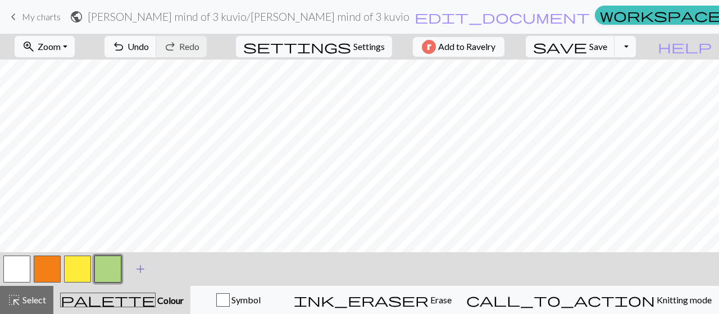
click at [143, 267] on span "add" at bounding box center [140, 269] width 13 height 16
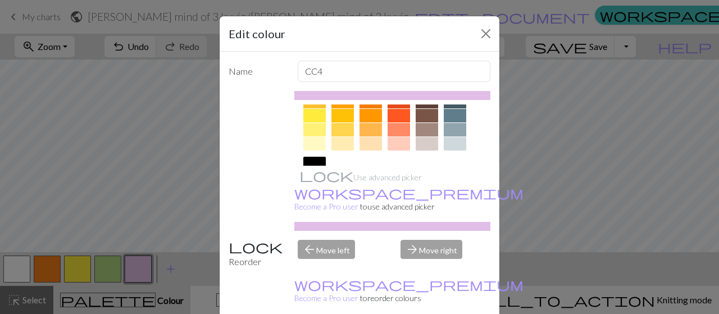
scroll to position [202, 0]
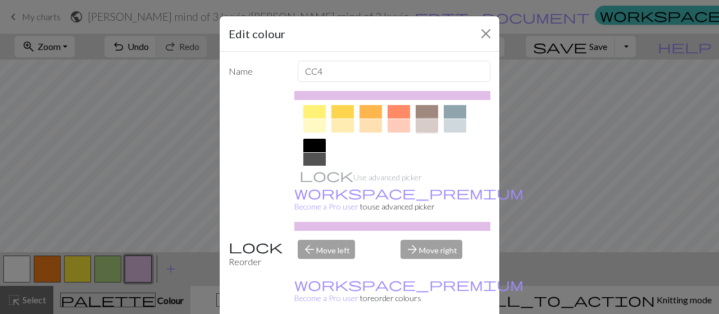
click at [420, 129] on div at bounding box center [427, 125] width 22 height 13
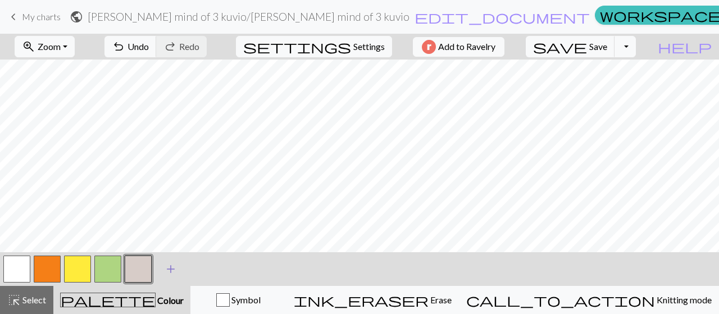
click at [171, 269] on span "add" at bounding box center [170, 269] width 13 height 16
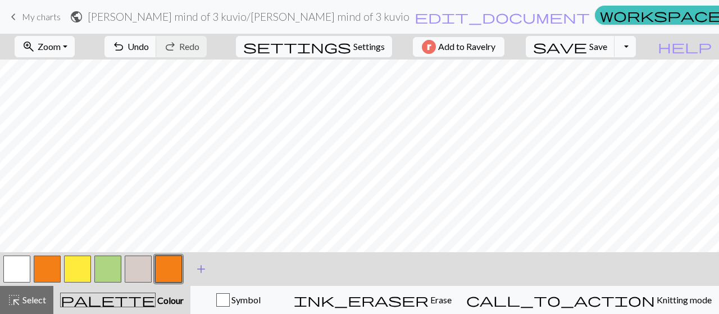
click at [198, 267] on span "add" at bounding box center [200, 269] width 13 height 16
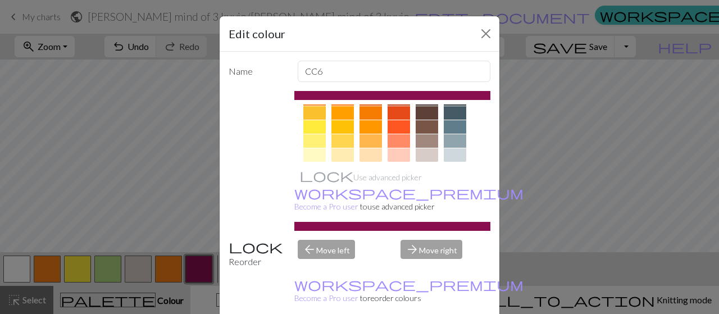
scroll to position [180, 0]
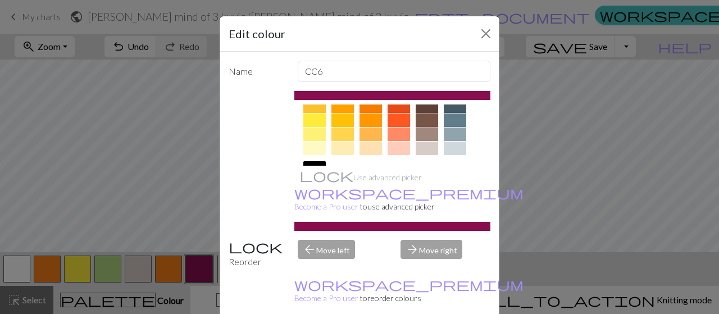
click at [424, 117] on div at bounding box center [427, 119] width 22 height 13
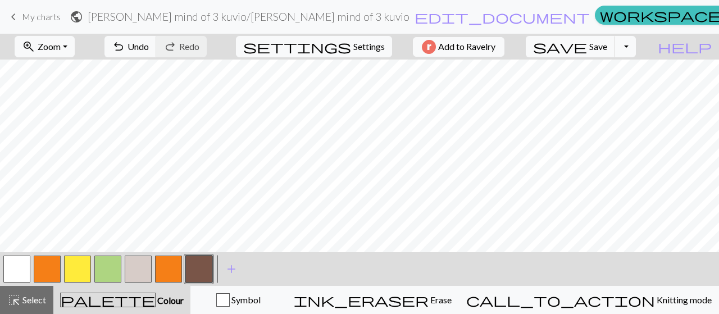
click at [109, 267] on button "button" at bounding box center [107, 269] width 27 height 27
click at [81, 269] on button "button" at bounding box center [77, 269] width 27 height 27
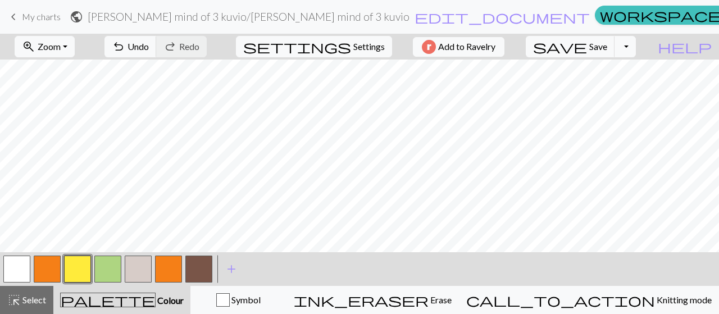
click at [106, 268] on button "button" at bounding box center [107, 269] width 27 height 27
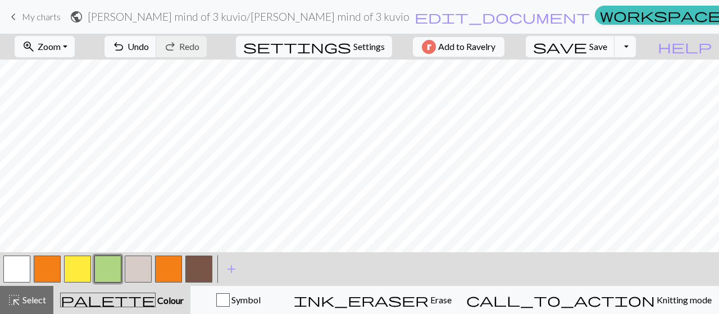
click at [136, 266] on button "button" at bounding box center [138, 269] width 27 height 27
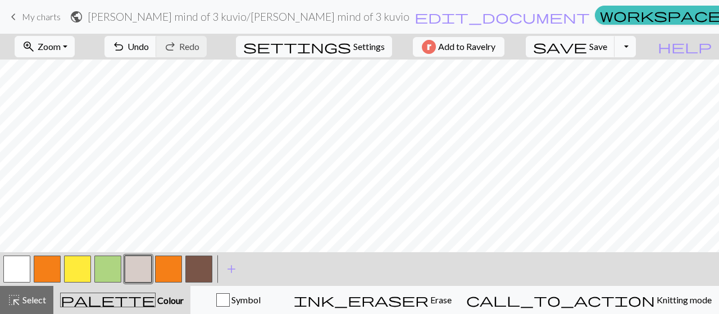
click at [199, 264] on button "button" at bounding box center [198, 269] width 27 height 27
click at [196, 271] on button "button" at bounding box center [198, 269] width 27 height 27
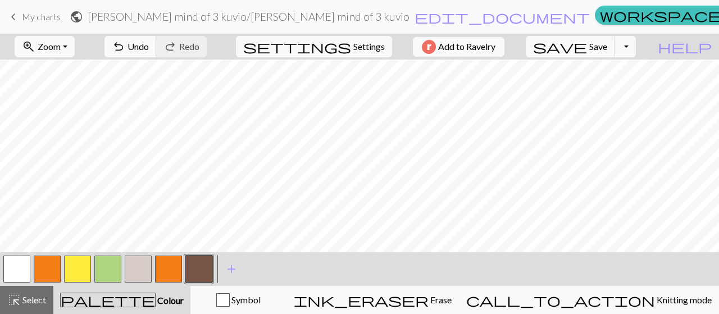
click at [46, 270] on button "button" at bounding box center [47, 269] width 27 height 27
click at [44, 272] on button "button" at bounding box center [47, 269] width 27 height 27
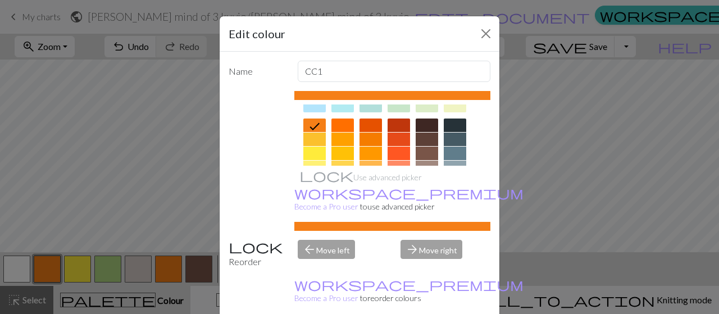
scroll to position [157, 0]
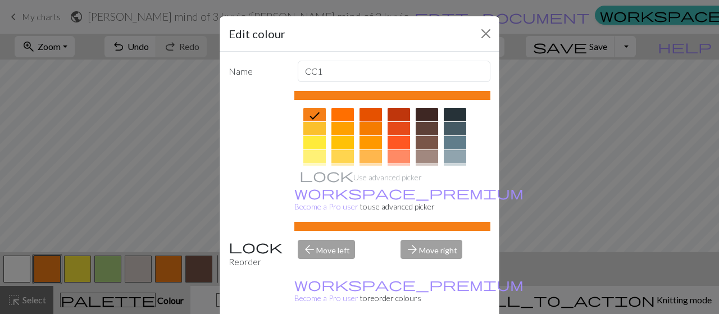
click at [362, 115] on div at bounding box center [371, 114] width 22 height 13
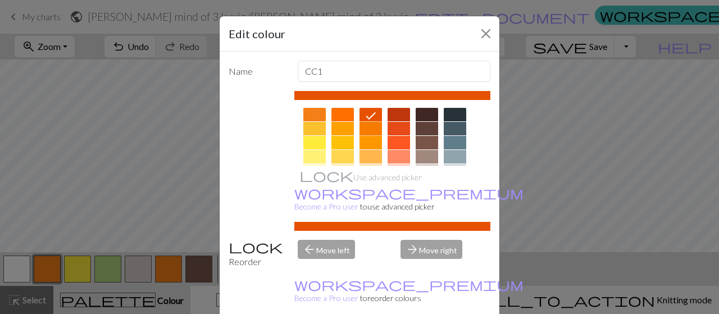
click at [362, 127] on div at bounding box center [371, 128] width 22 height 13
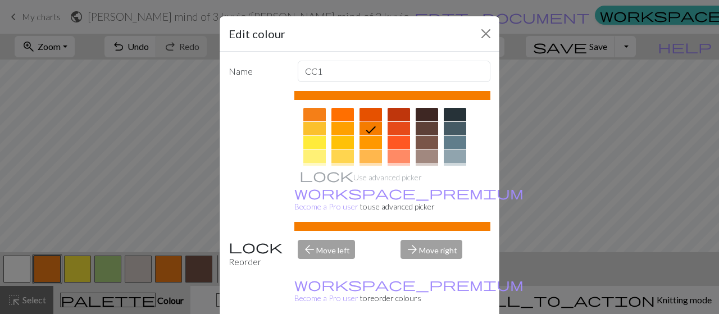
click at [362, 112] on div at bounding box center [371, 114] width 22 height 13
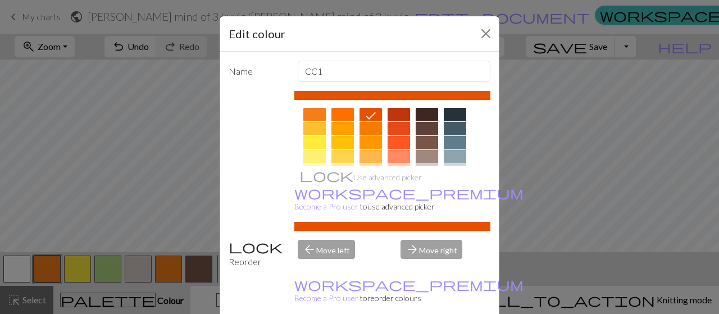
click at [365, 125] on div at bounding box center [371, 128] width 22 height 13
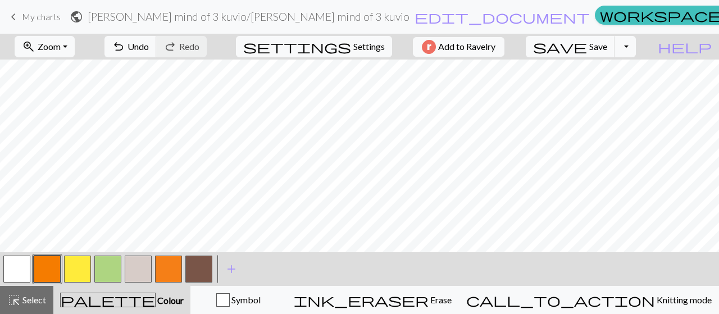
click at [193, 270] on button "button" at bounding box center [198, 269] width 27 height 27
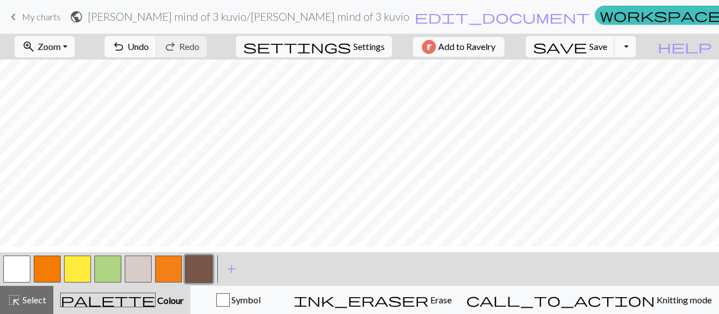
scroll to position [0, 0]
click at [607, 46] on span "Save" at bounding box center [598, 46] width 18 height 11
